Goal: Information Seeking & Learning: Check status

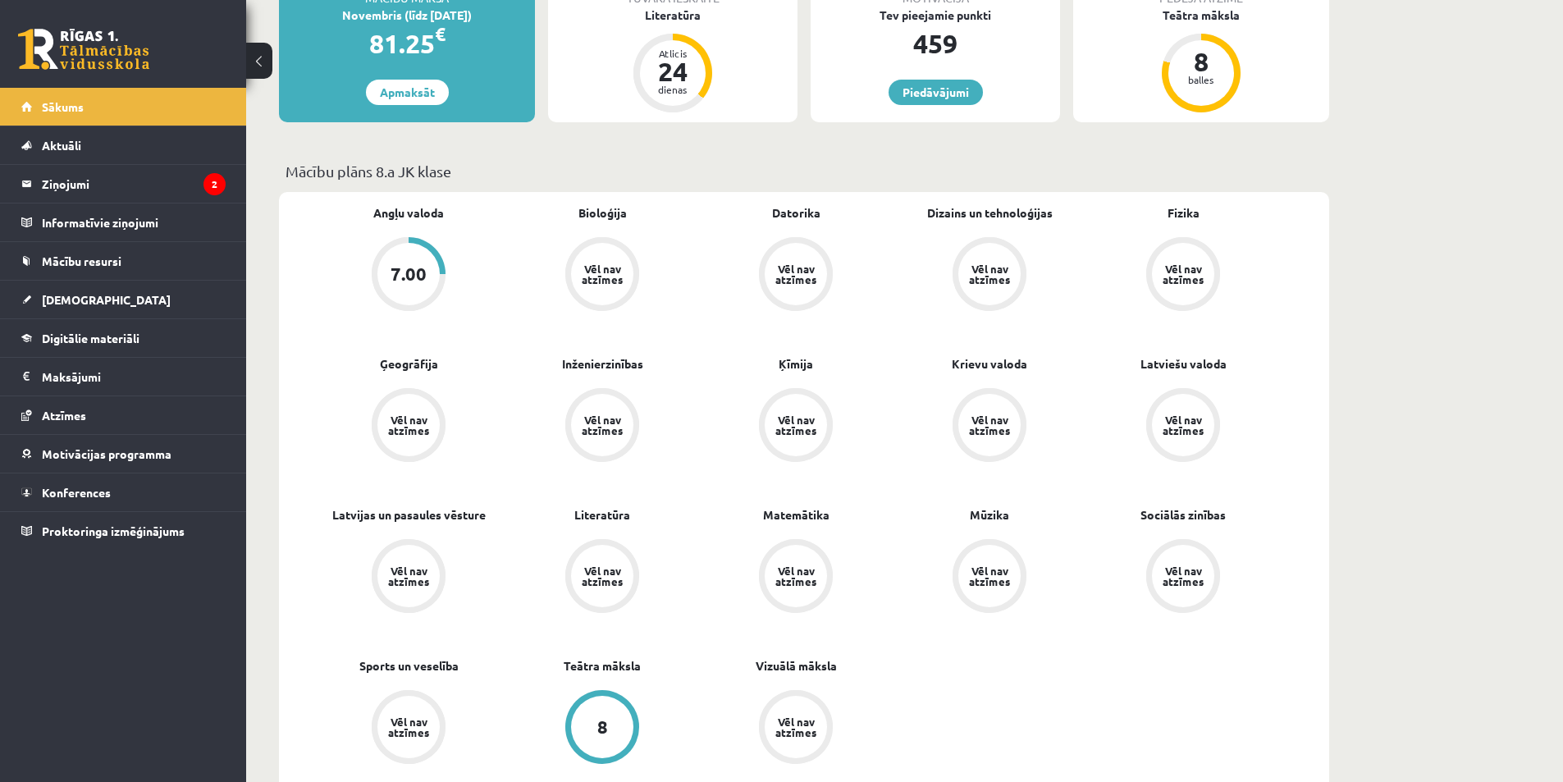
scroll to position [355, 0]
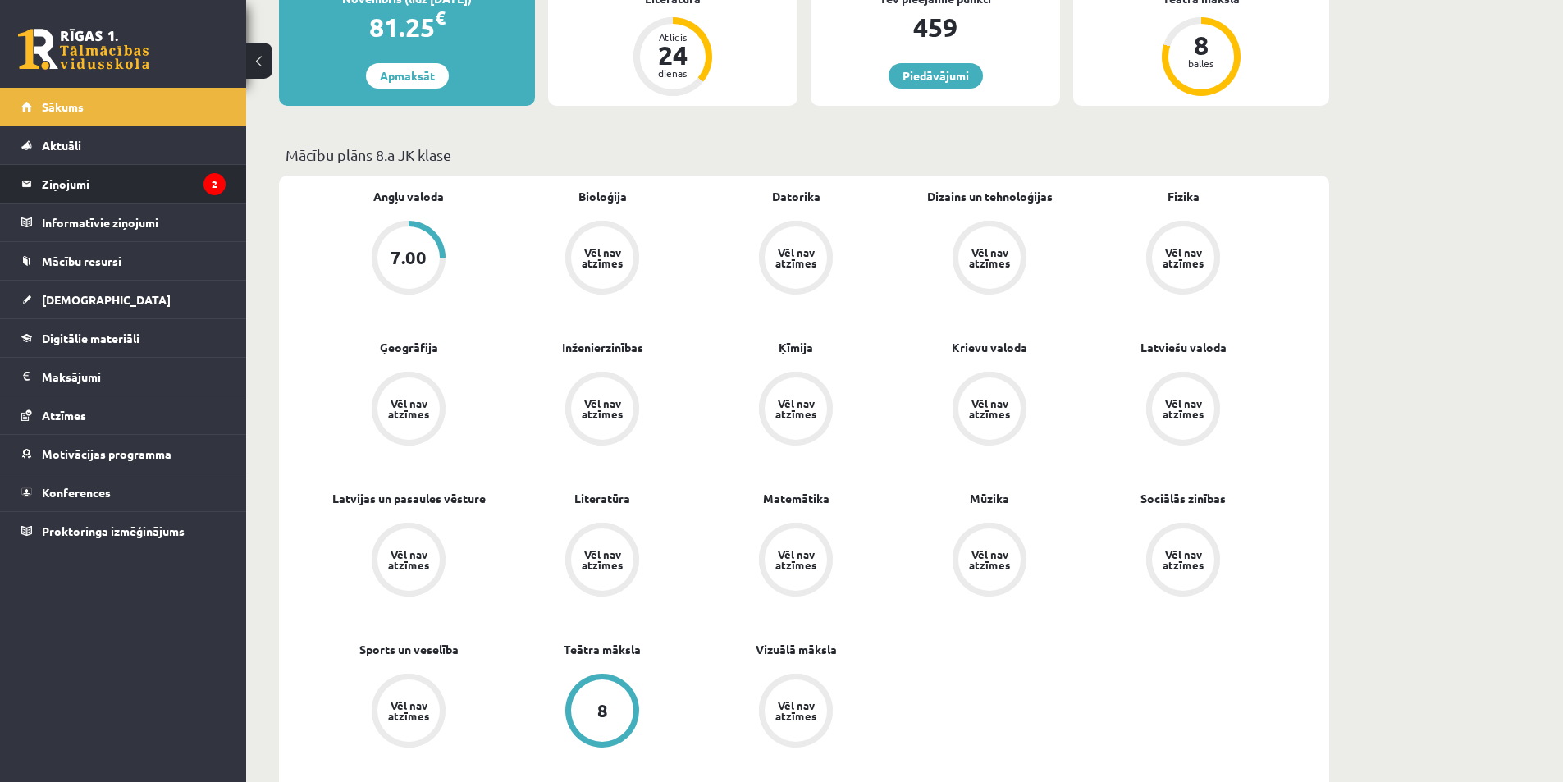
click at [103, 177] on legend "Ziņojumi 2" at bounding box center [134, 184] width 184 height 38
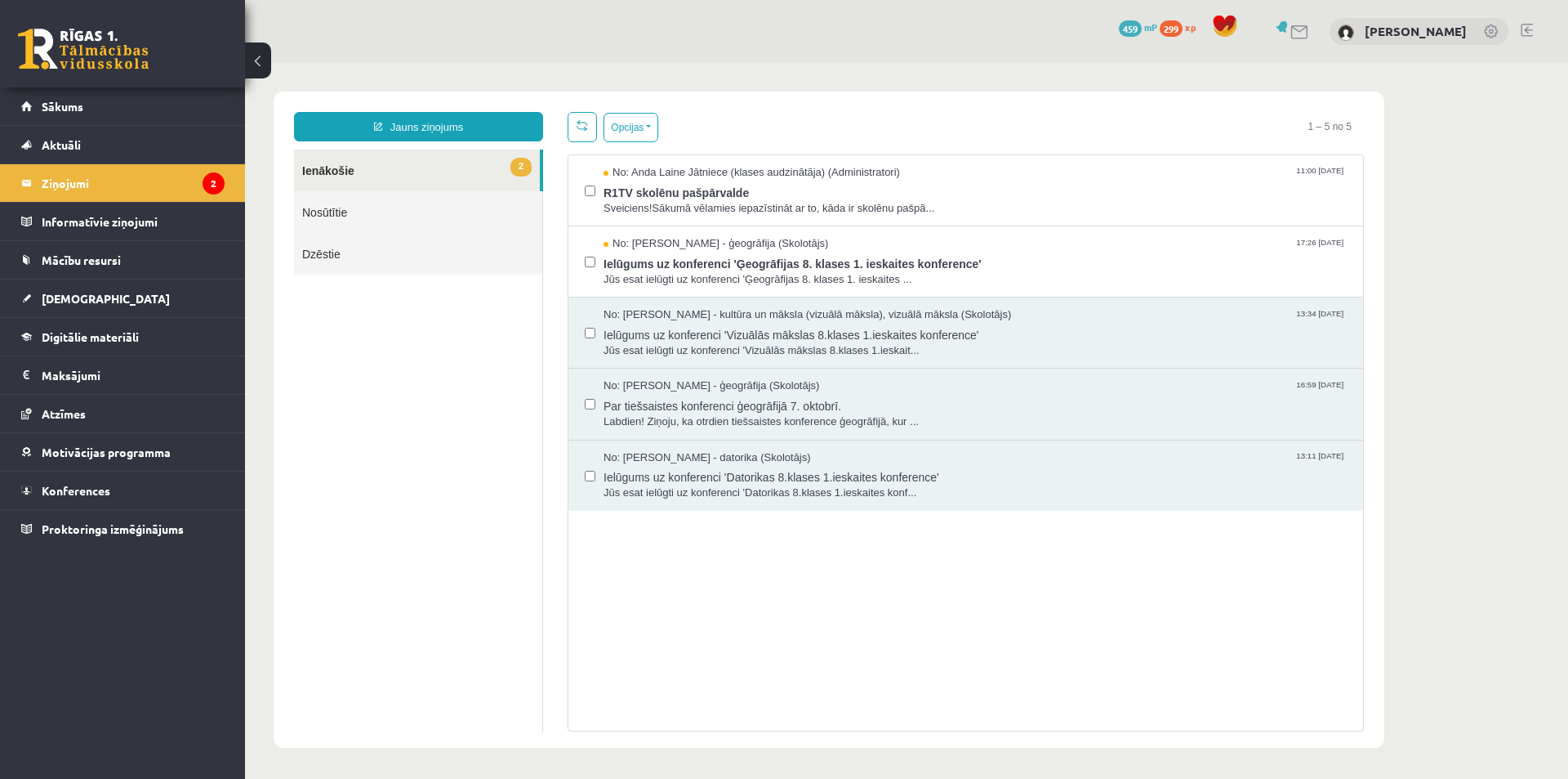
click at [410, 186] on link "2 Ienākošie" at bounding box center [416, 170] width 246 height 42
click at [1082, 280] on span "Jūs esat ielūgti uz konferenci 'Ģeogrāfijas 8. klases 1. ieskaites ..." at bounding box center [975, 280] width 743 height 16
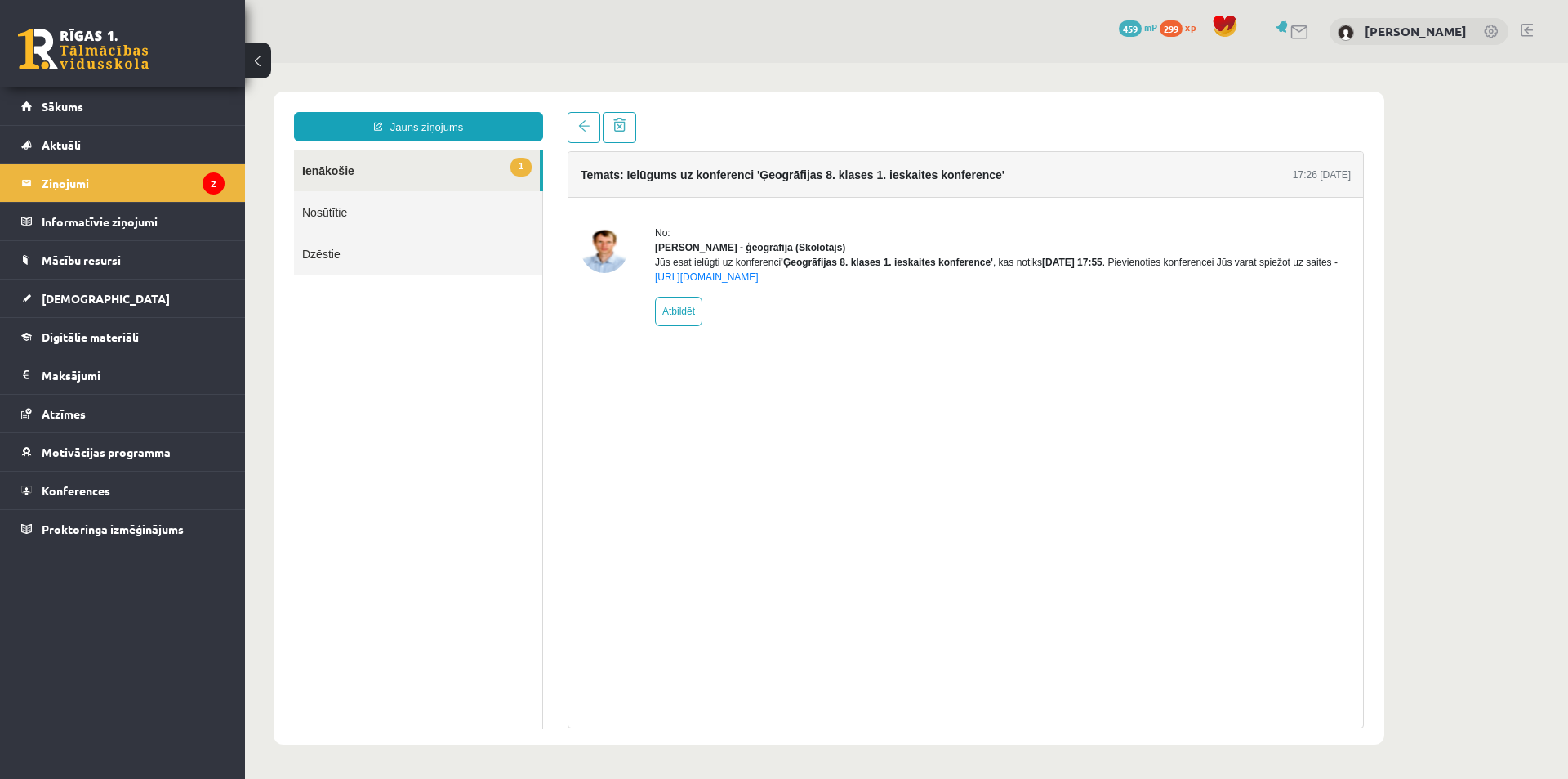
click at [389, 163] on link "1 Ienākošie" at bounding box center [416, 170] width 246 height 42
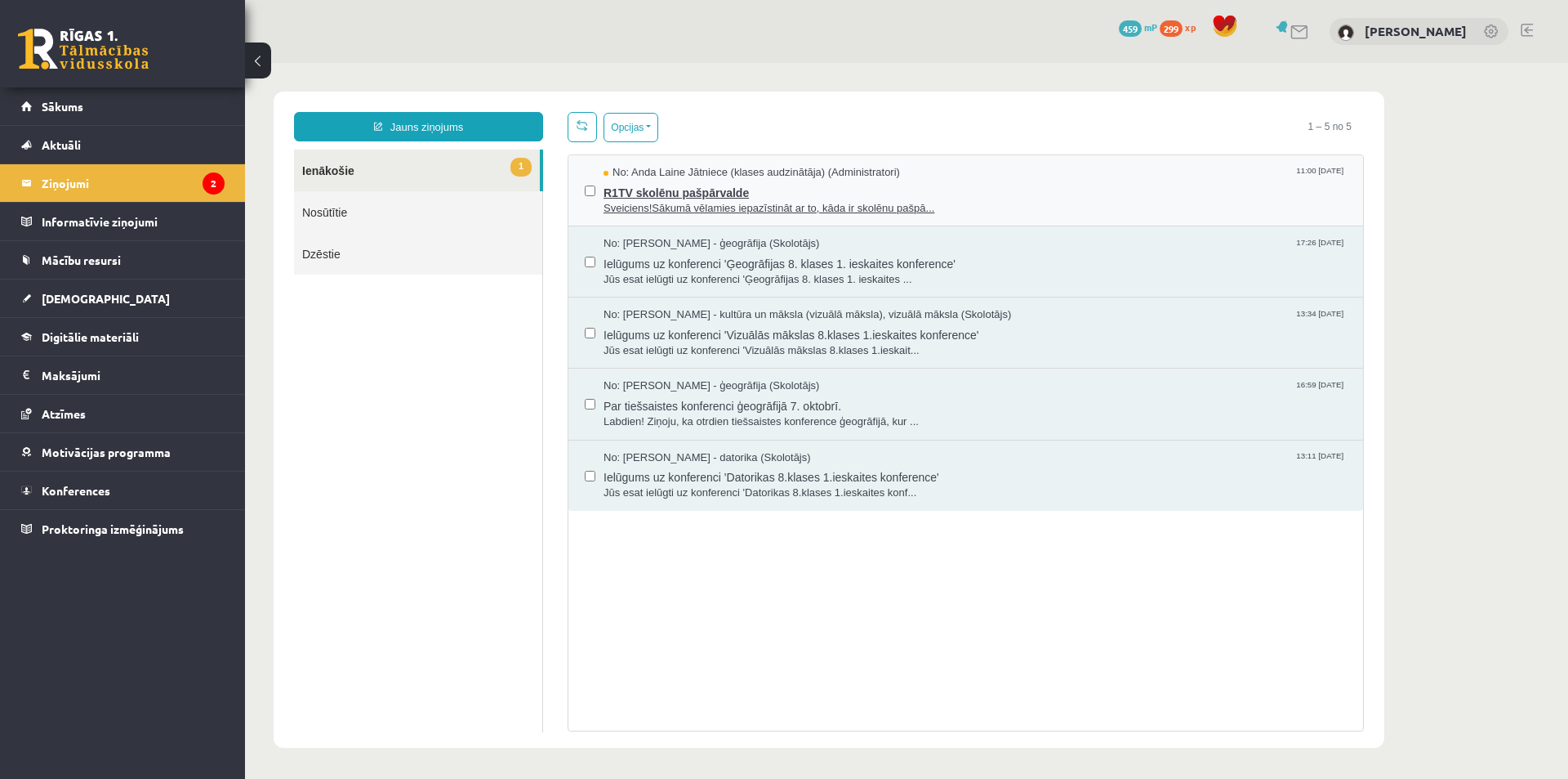
click at [982, 174] on div "No: [PERSON_NAME] Jātniece (klases audzinātāja) (Administratori) 11:00 [DATE]" at bounding box center [975, 173] width 743 height 16
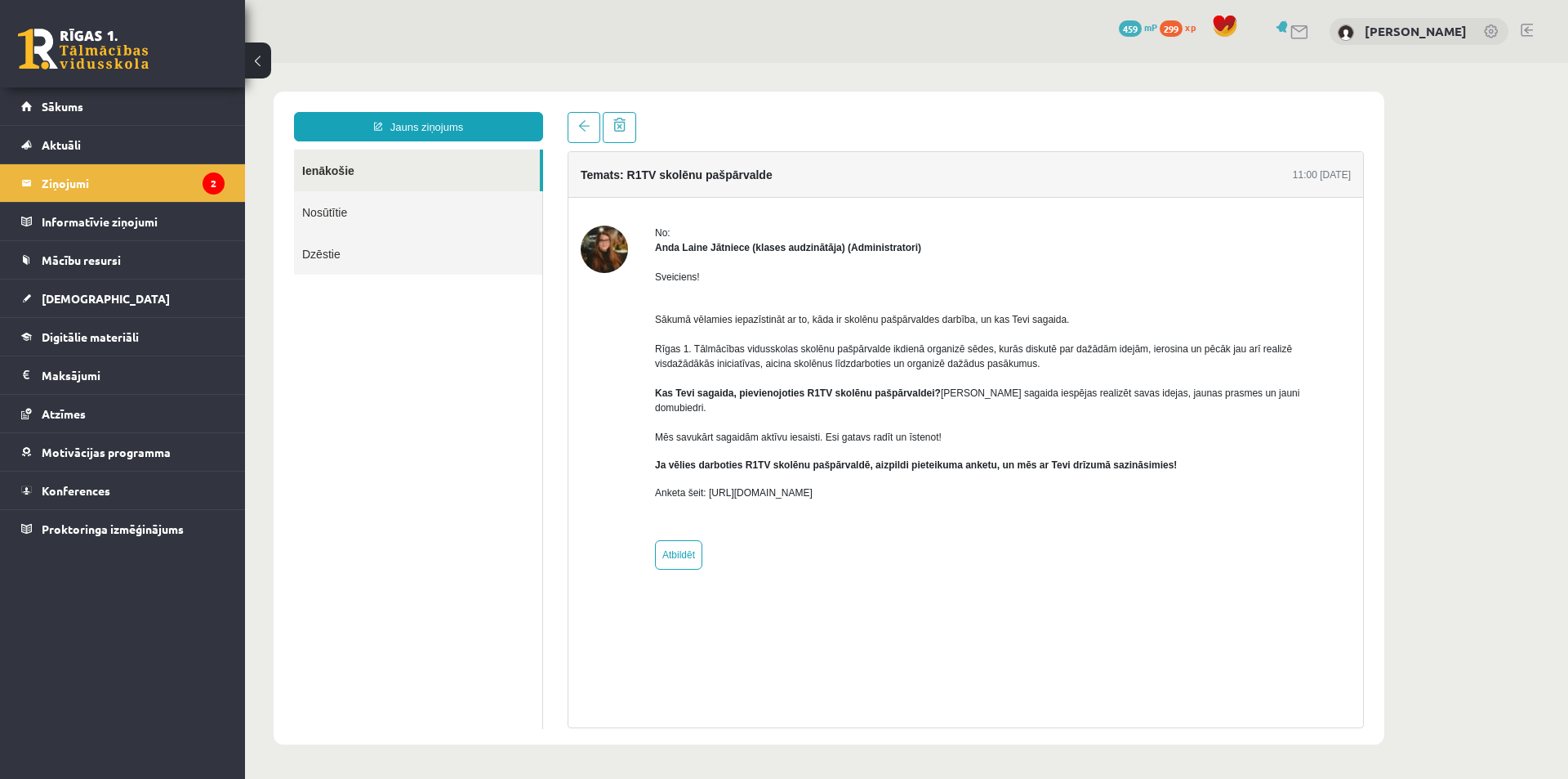
click at [468, 153] on link "Ienākošie" at bounding box center [416, 170] width 246 height 42
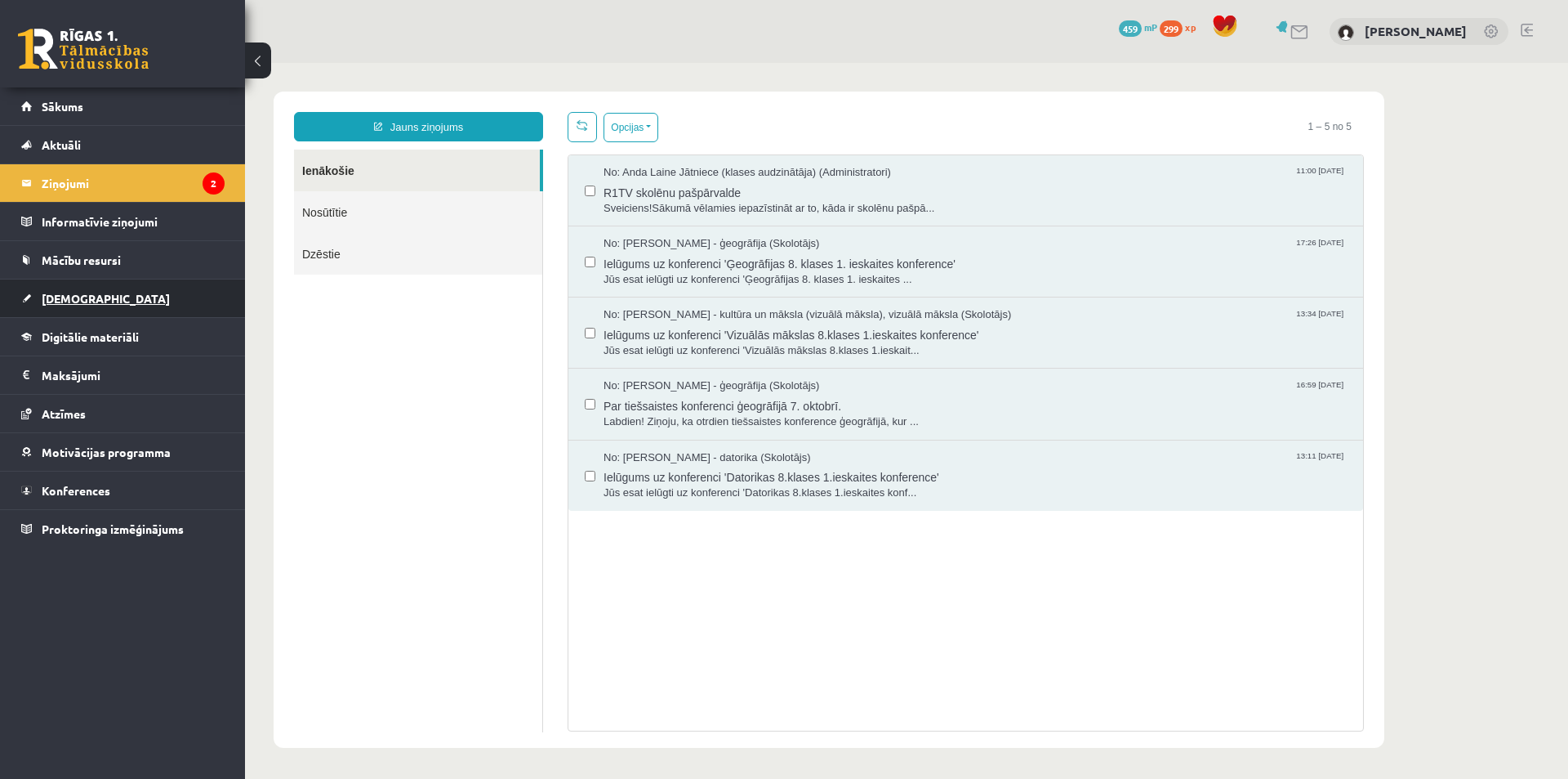
click at [122, 312] on link "[DEMOGRAPHIC_DATA]" at bounding box center [122, 299] width 203 height 38
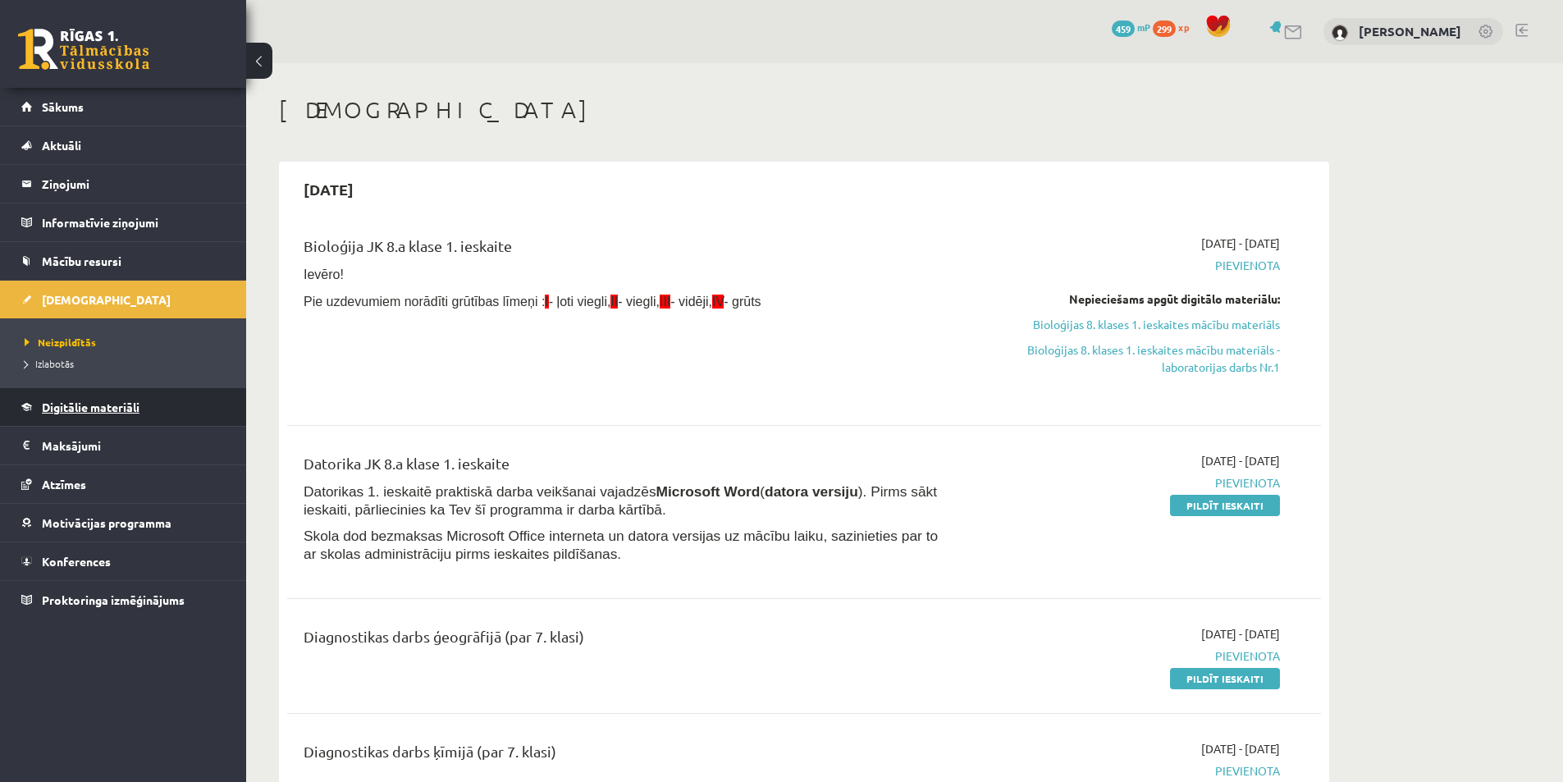
click at [108, 399] on link "Digitālie materiāli" at bounding box center [123, 407] width 204 height 38
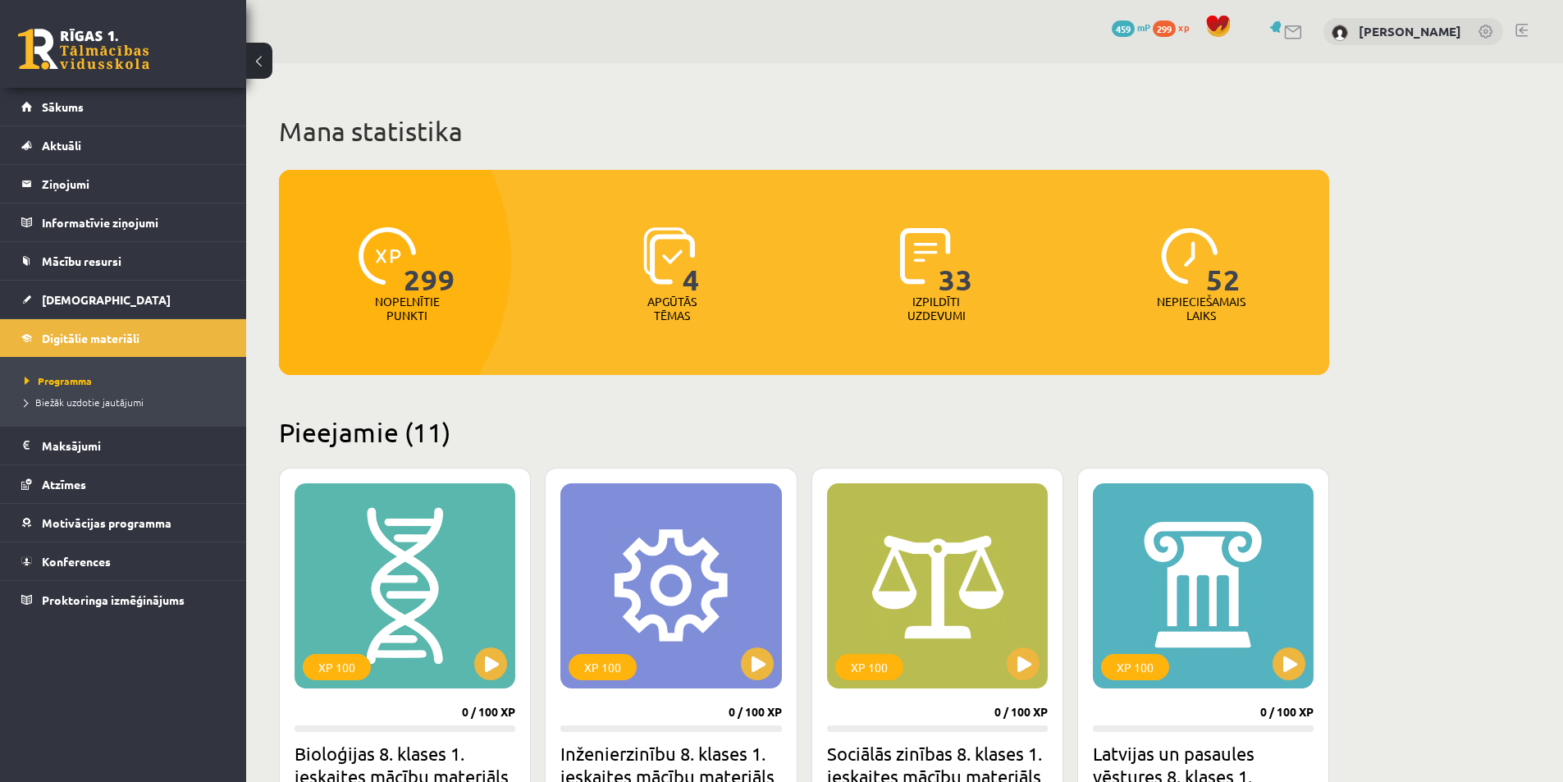
click at [1523, 25] on link at bounding box center [1521, 30] width 12 height 13
